Goal: Task Accomplishment & Management: Complete application form

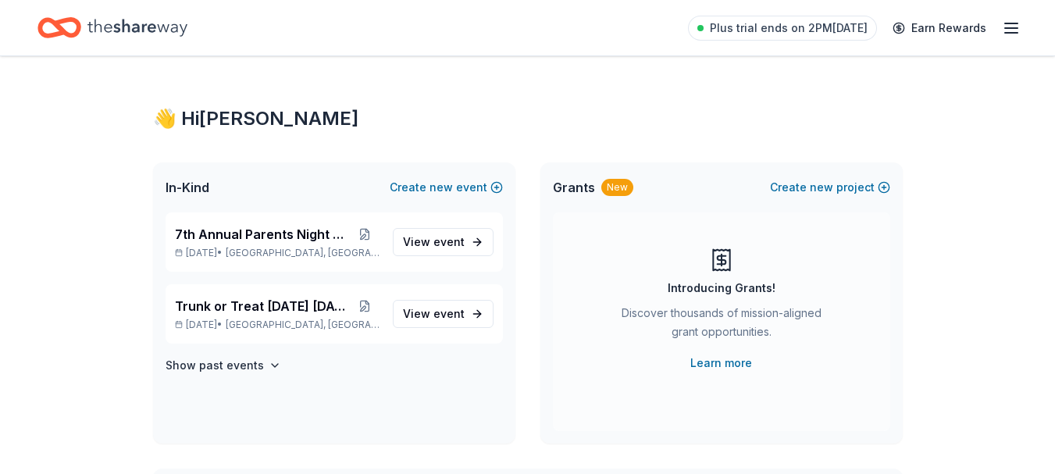
click at [120, 22] on icon "Home" at bounding box center [137, 28] width 100 height 32
click at [431, 238] on span "View event" at bounding box center [434, 242] width 62 height 19
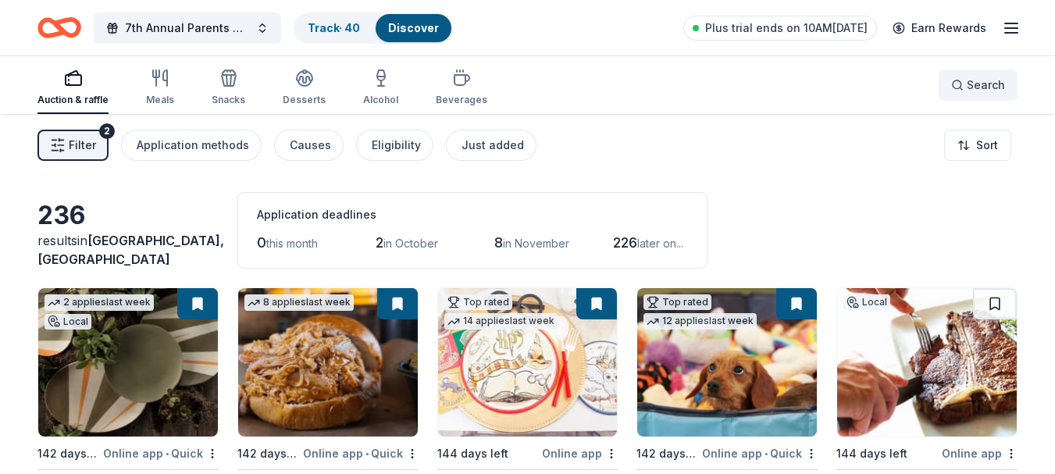
click at [949, 87] on button "Search" at bounding box center [977, 84] width 79 height 31
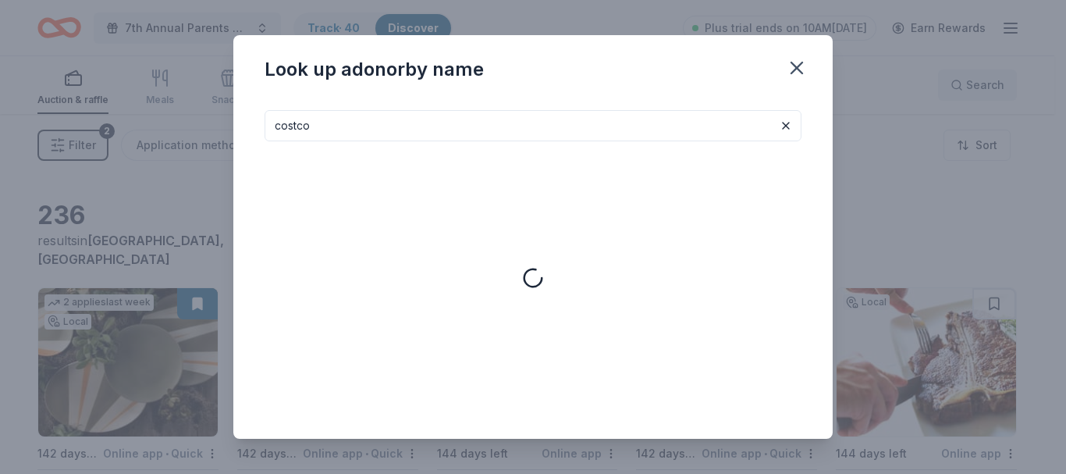
type input "costco"
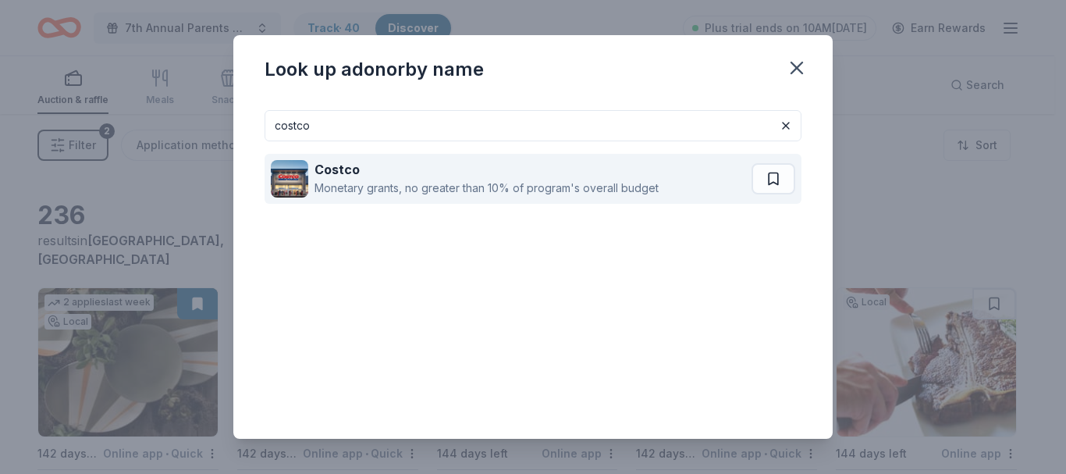
click at [536, 176] on div "Costco" at bounding box center [487, 169] width 344 height 19
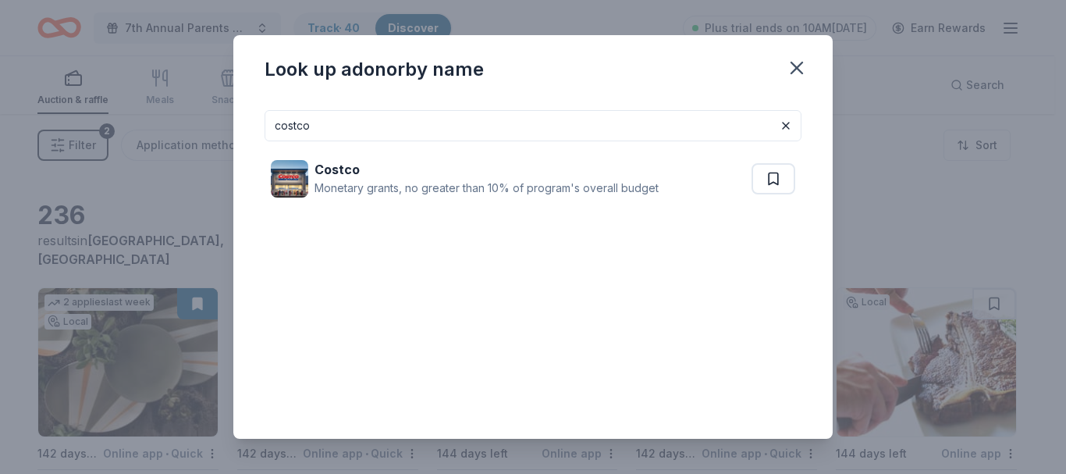
click at [659, 130] on input "costco" at bounding box center [533, 125] width 537 height 31
click at [777, 125] on button at bounding box center [786, 125] width 19 height 19
click at [714, 129] on input at bounding box center [533, 125] width 537 height 31
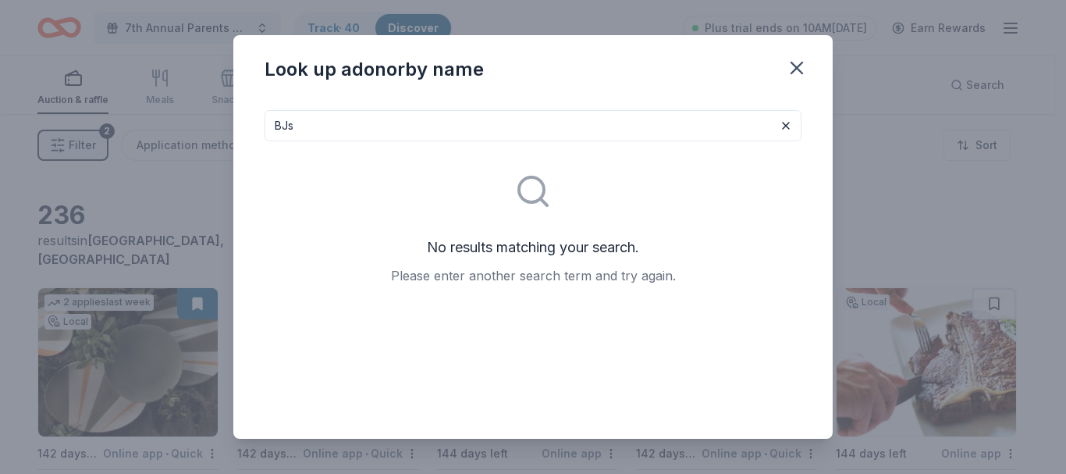
click at [329, 113] on input "BJs" at bounding box center [533, 125] width 537 height 31
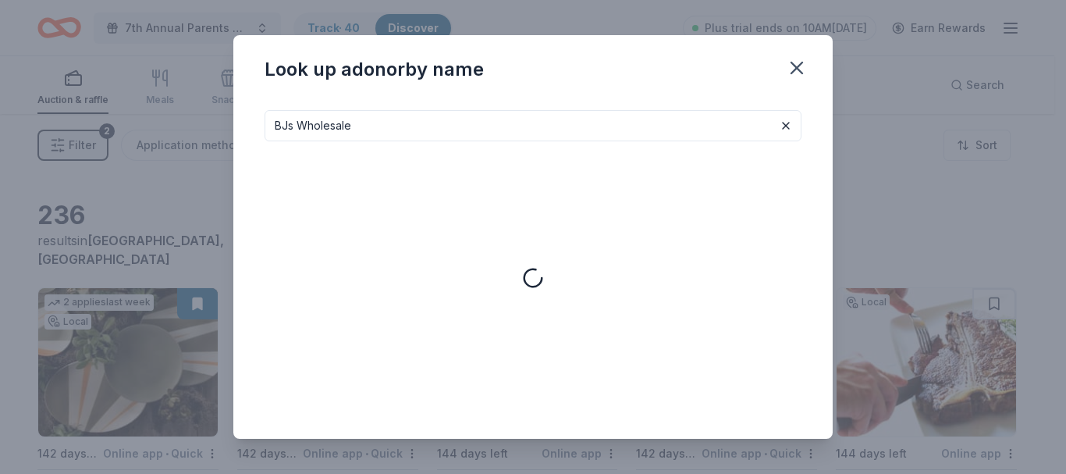
type input "BJs Wholesale"
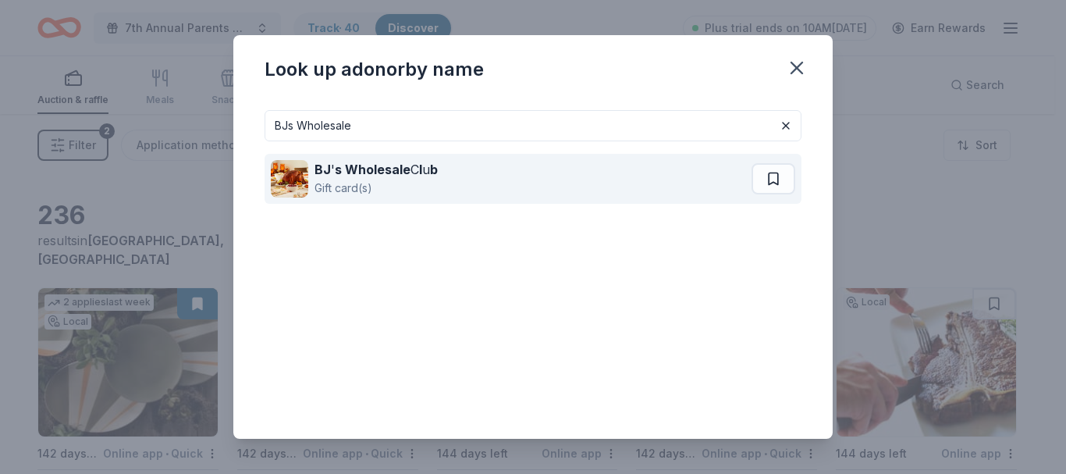
click at [388, 166] on strong "s Wholesale" at bounding box center [373, 170] width 76 height 16
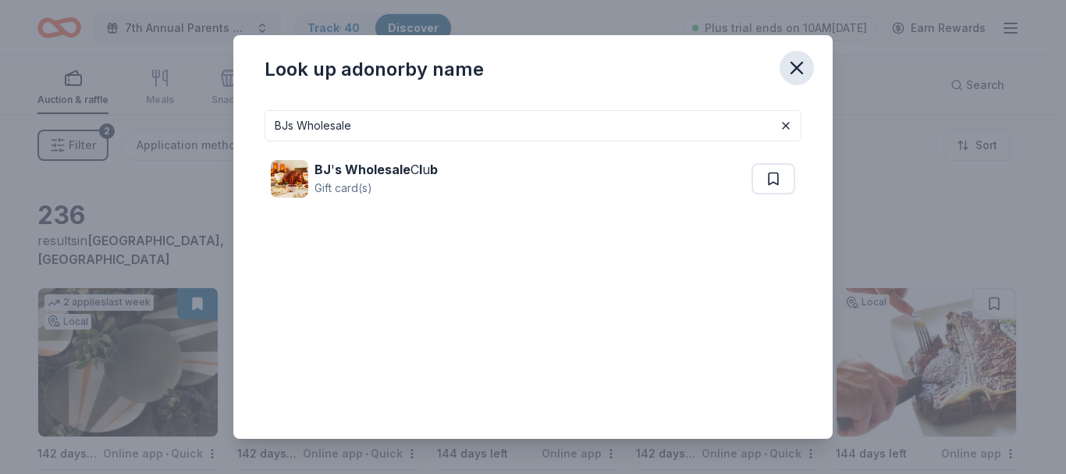
click at [790, 57] on icon "button" at bounding box center [797, 68] width 22 height 22
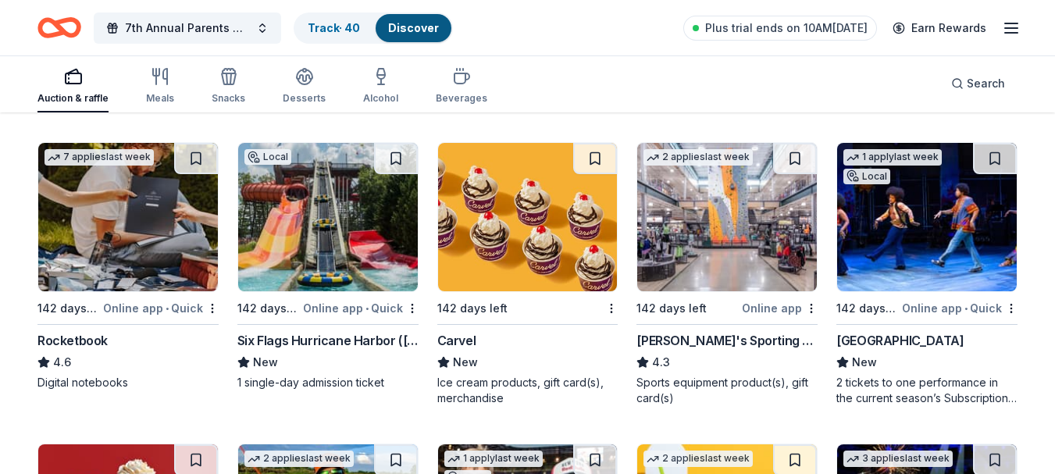
scroll to position [6153, 0]
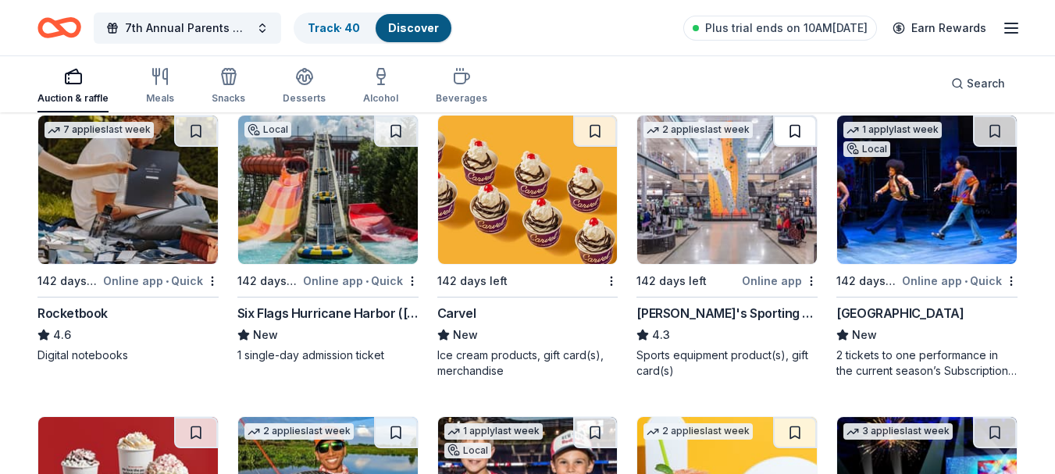
click at [797, 134] on button at bounding box center [795, 131] width 44 height 31
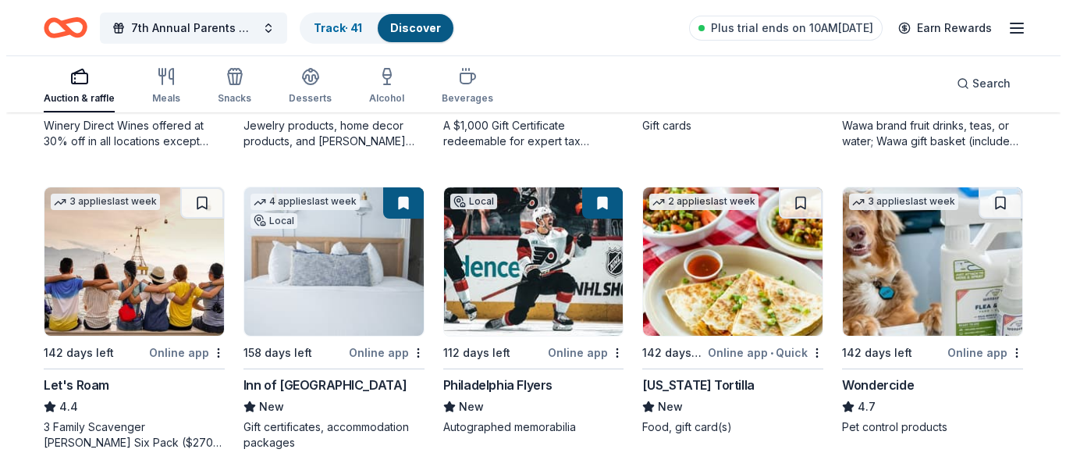
scroll to position [785, 0]
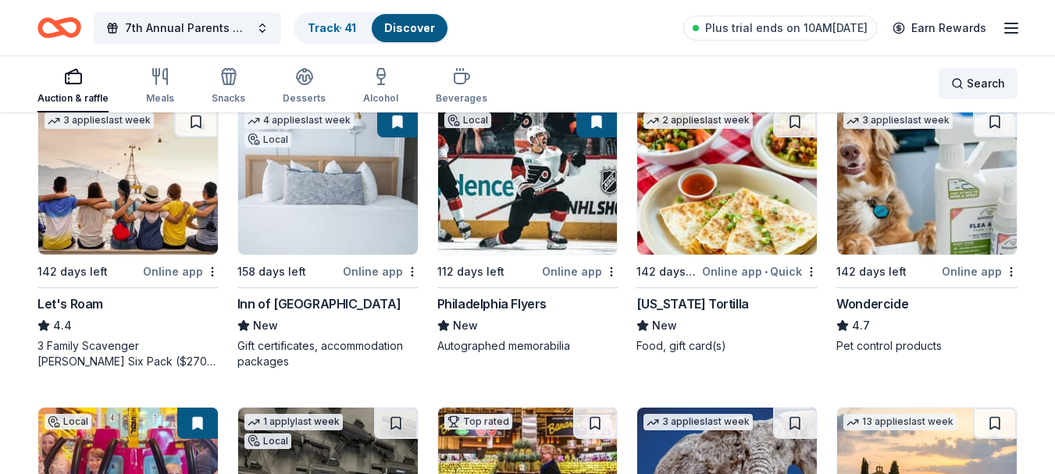
click at [1002, 82] on span "Search" at bounding box center [986, 83] width 38 height 19
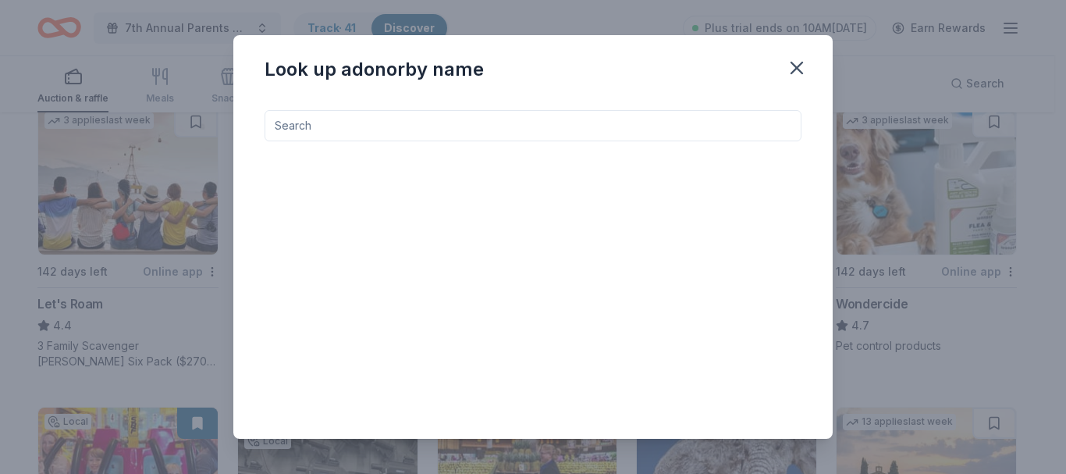
click at [591, 126] on input at bounding box center [533, 125] width 537 height 31
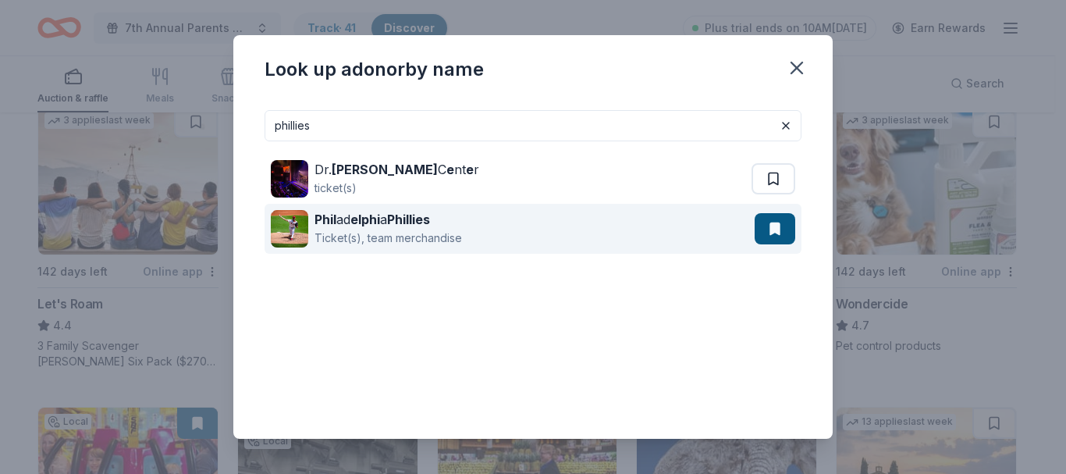
type input "phillies"
click at [404, 219] on strong "Phillies" at bounding box center [408, 220] width 43 height 16
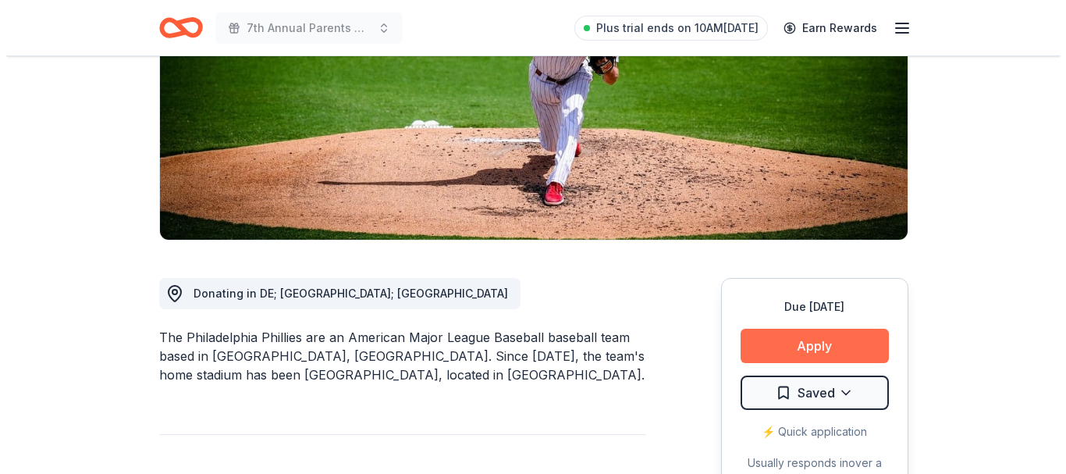
scroll to position [312, 0]
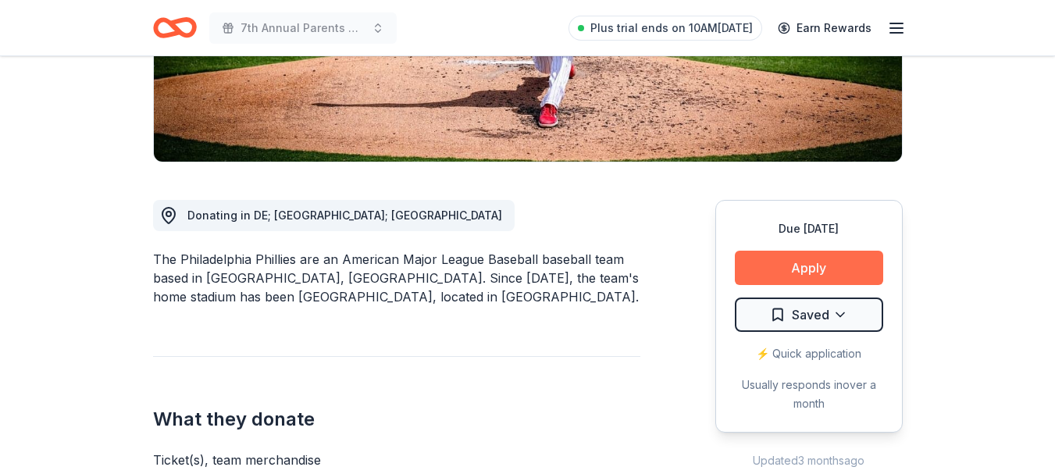
click at [800, 272] on button "Apply" at bounding box center [809, 268] width 148 height 34
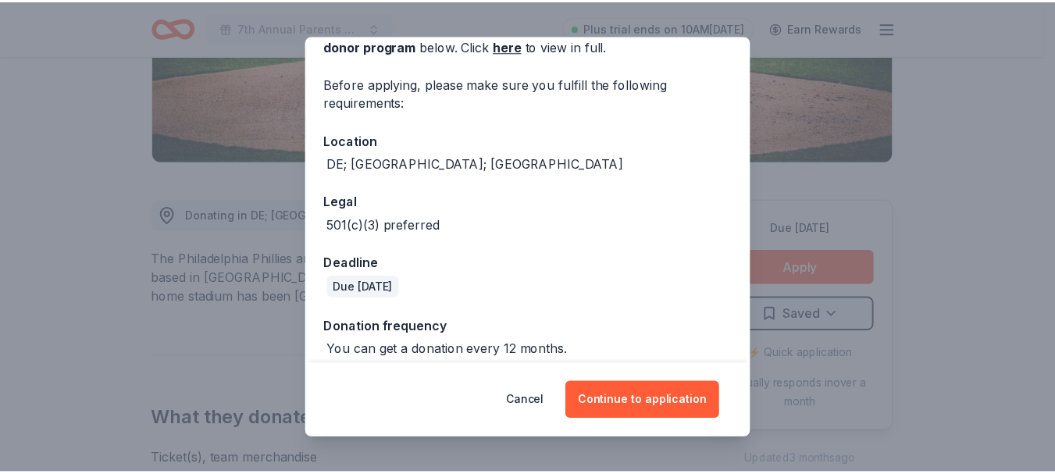
scroll to position [107, 0]
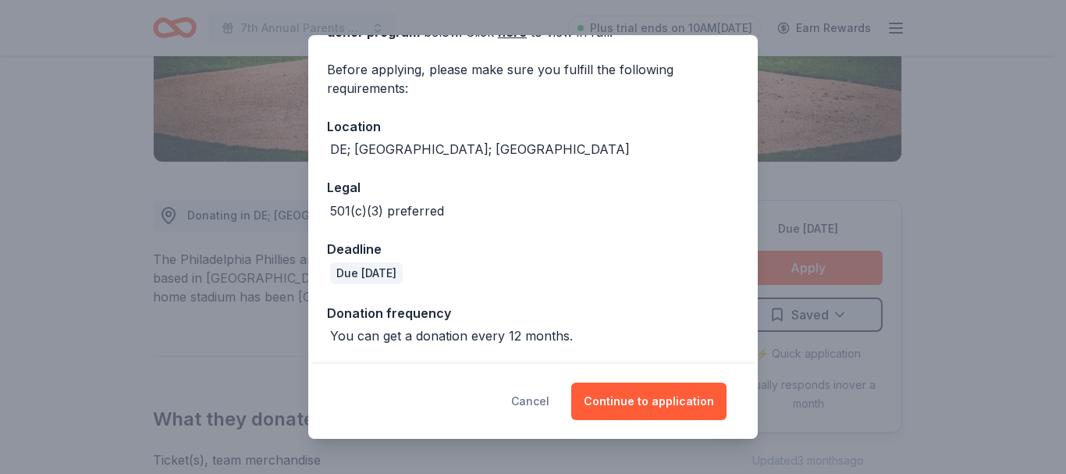
click at [550, 404] on button "Cancel" at bounding box center [530, 401] width 38 height 37
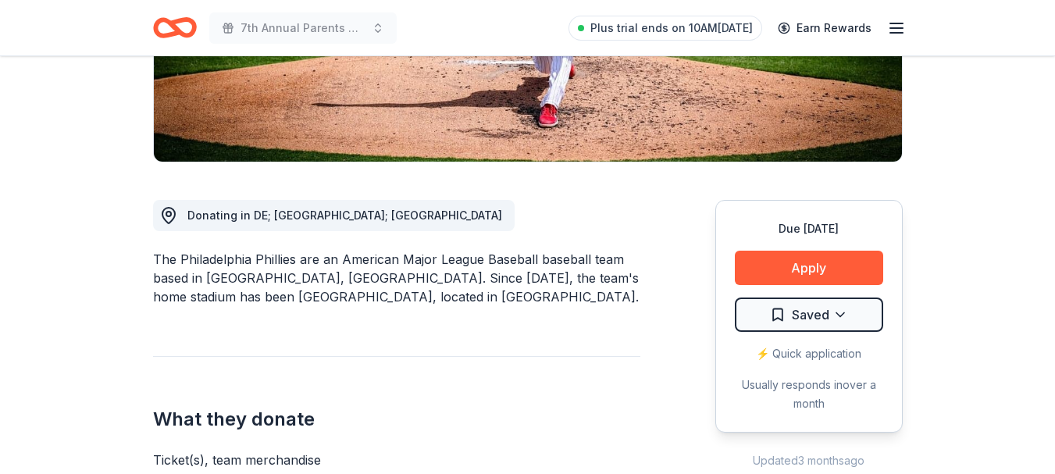
scroll to position [0, 0]
